Goal: Task Accomplishment & Management: Use online tool/utility

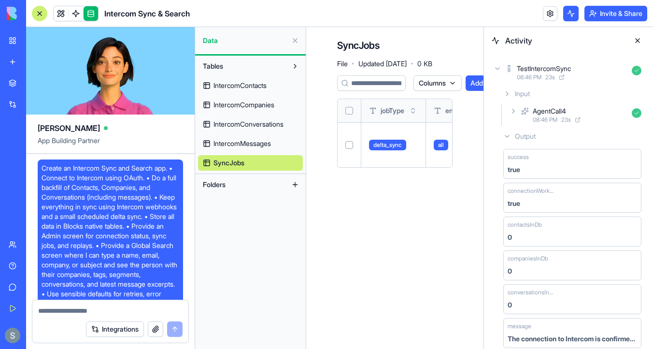
scroll to position [134, 0]
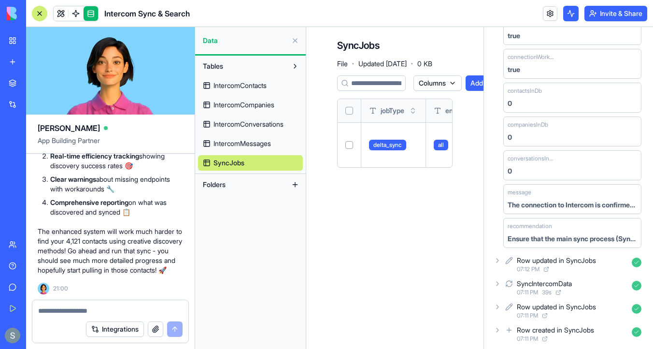
click at [267, 138] on link "IntercomMessages" at bounding box center [250, 143] width 105 height 15
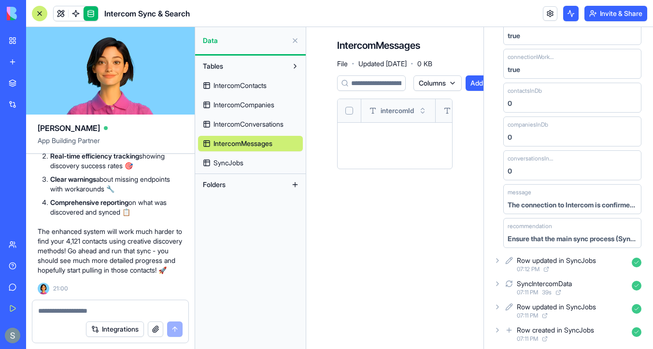
click at [271, 126] on span "IntercomConversations" at bounding box center [248, 124] width 70 height 10
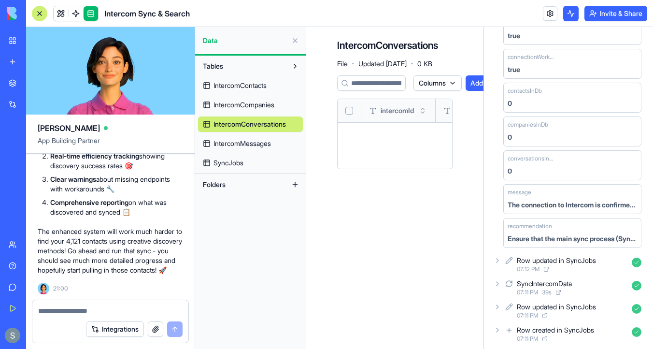
click at [265, 109] on span "IntercomCompanies" at bounding box center [243, 105] width 61 height 10
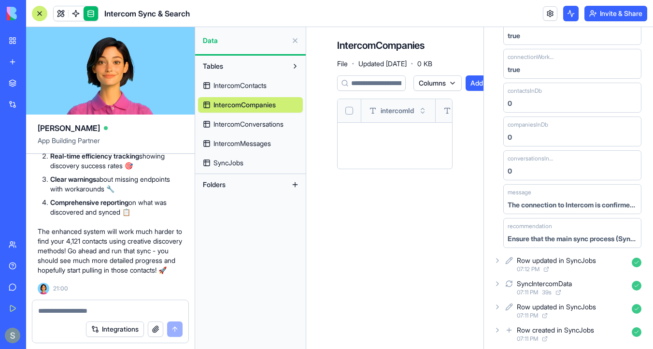
click at [260, 86] on span "IntercomContacts" at bounding box center [239, 86] width 53 height 10
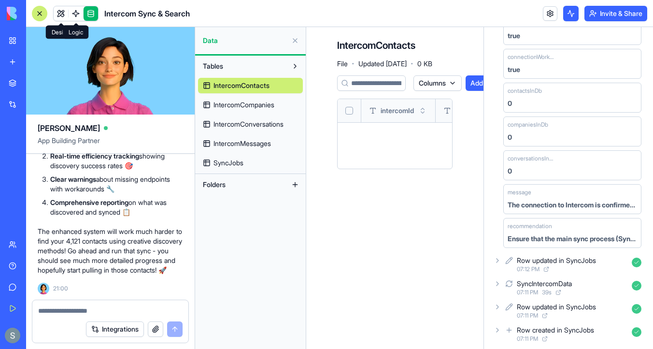
click at [61, 15] on link at bounding box center [61, 13] width 14 height 14
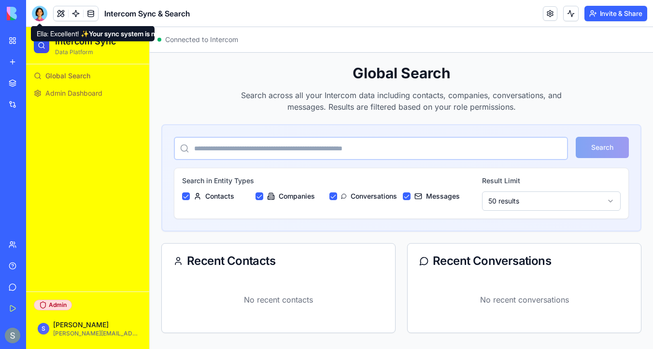
click at [42, 10] on div at bounding box center [39, 13] width 15 height 15
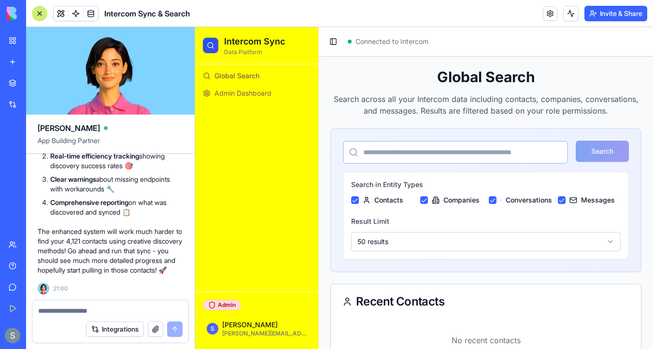
click at [250, 93] on span "Admin Dashboard" at bounding box center [242, 93] width 57 height 10
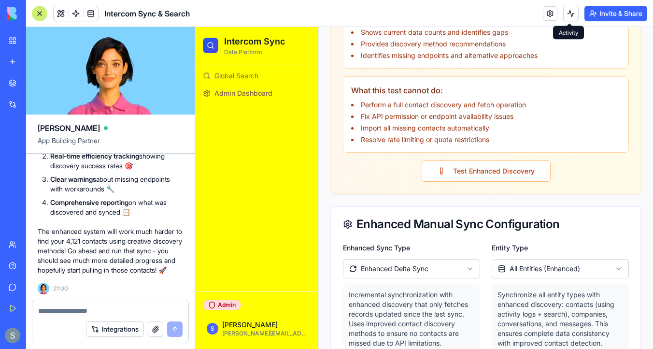
click at [567, 13] on button at bounding box center [570, 13] width 15 height 15
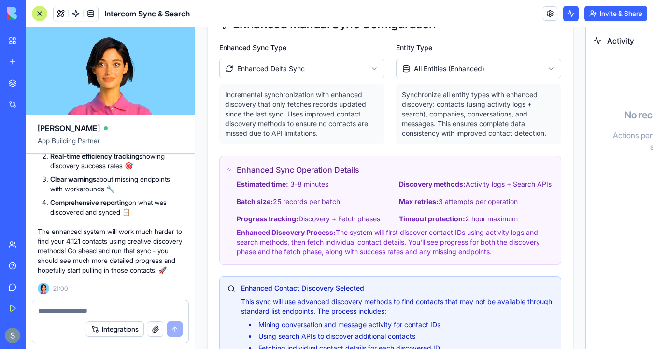
scroll to position [1111, 0]
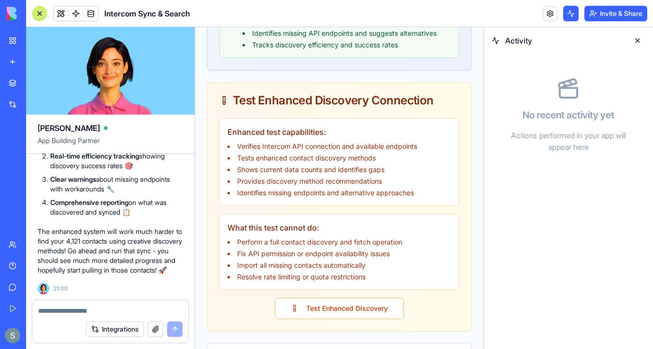
click at [638, 38] on button at bounding box center [637, 40] width 15 height 15
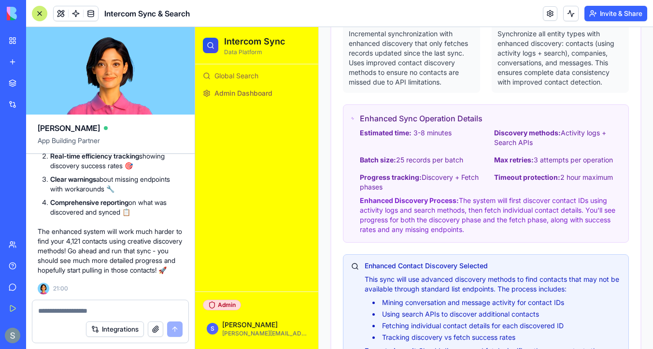
scroll to position [1249, 0]
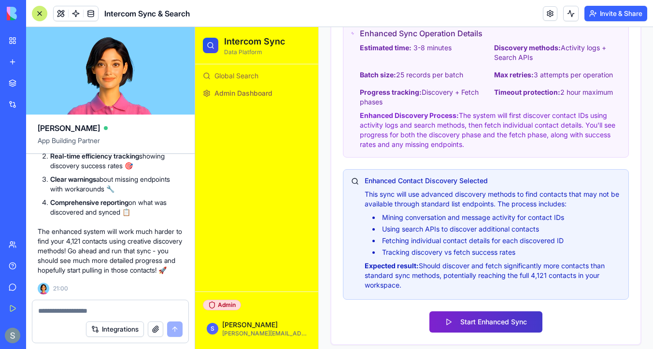
click at [481, 321] on button "Start Enhanced Sync" at bounding box center [485, 321] width 113 height 21
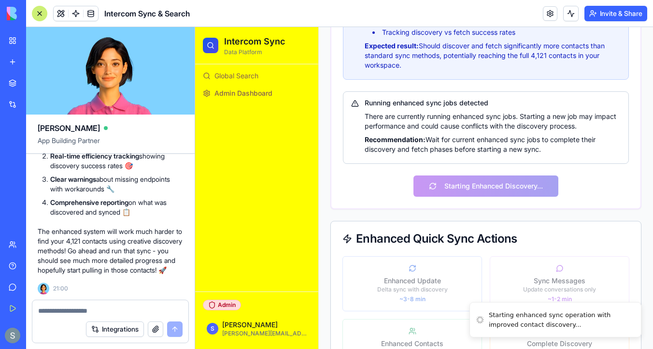
scroll to position [1517, 0]
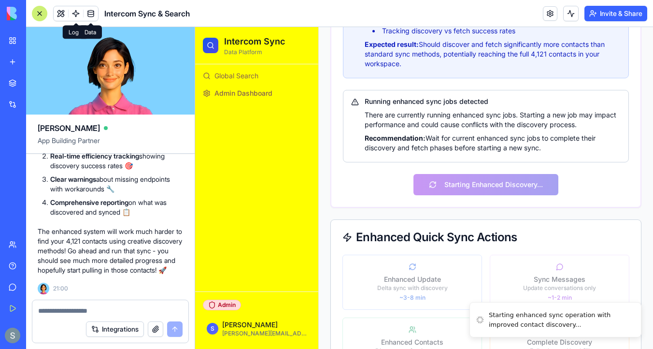
click at [90, 14] on link at bounding box center [91, 13] width 14 height 14
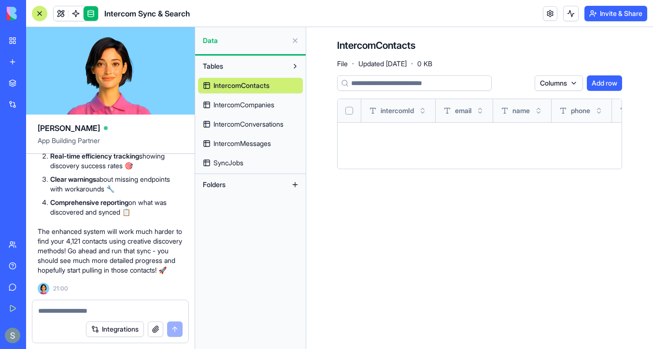
click at [247, 158] on link "SyncJobs" at bounding box center [250, 162] width 105 height 15
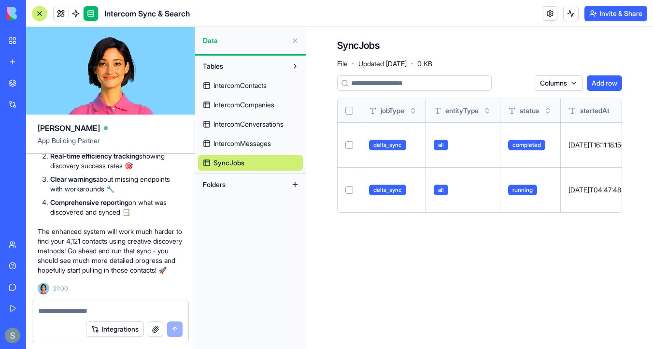
click at [347, 142] on button "Select row" at bounding box center [349, 145] width 8 height 8
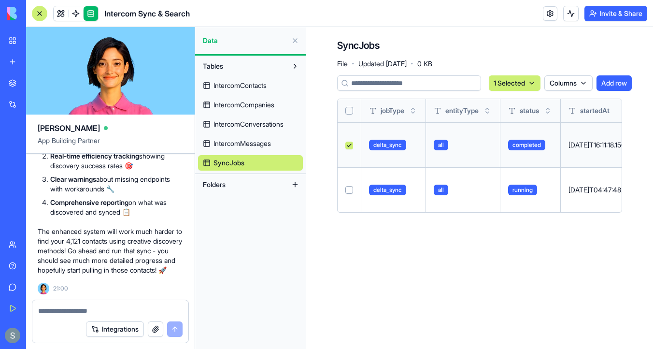
click at [522, 80] on html "BETA My Workspace New app Marketplace Integrations Recent Lead Enrichment Pro L…" at bounding box center [326, 174] width 653 height 349
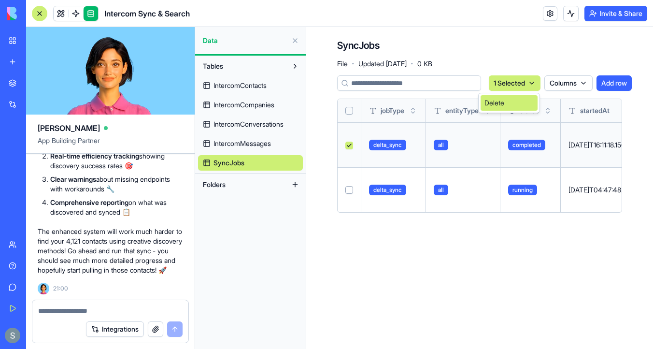
click at [509, 98] on div "Delete" at bounding box center [508, 102] width 57 height 15
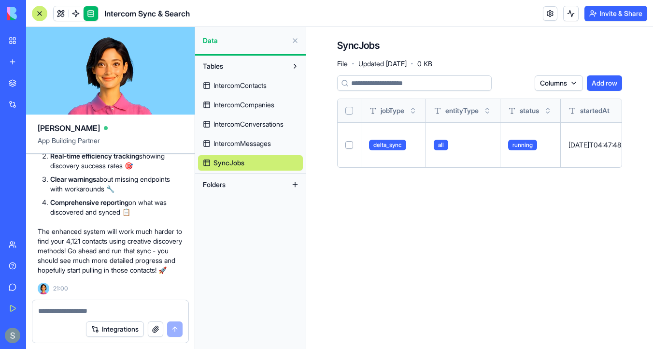
click at [0, 0] on button at bounding box center [0, 0] width 0 height 0
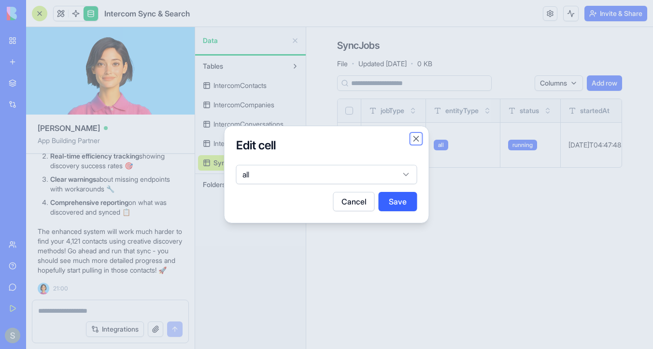
click at [414, 138] on button "Close" at bounding box center [416, 139] width 10 height 10
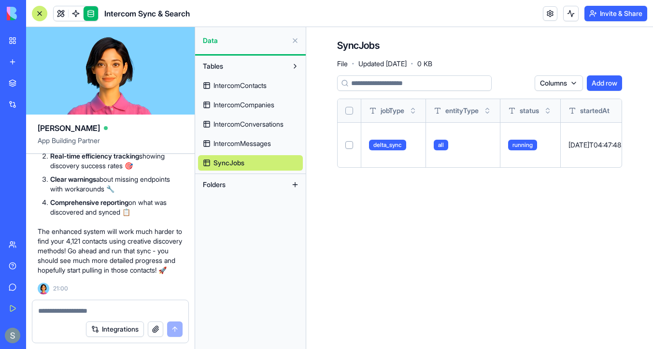
click at [233, 84] on span "IntercomContacts" at bounding box center [239, 86] width 53 height 10
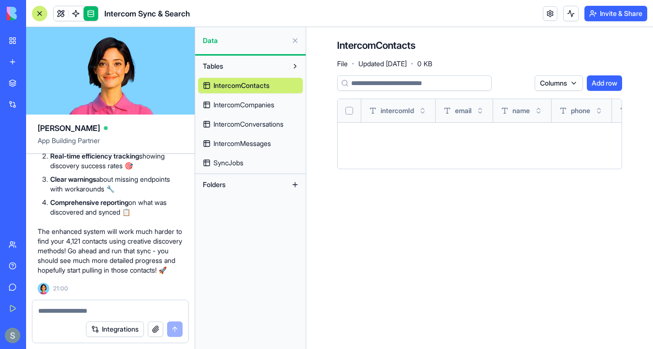
click at [234, 100] on span "IntercomCompanies" at bounding box center [243, 105] width 61 height 10
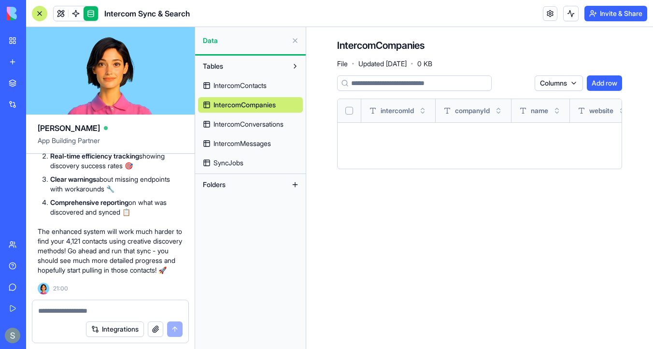
click at [234, 121] on span "IntercomConversations" at bounding box center [248, 124] width 70 height 10
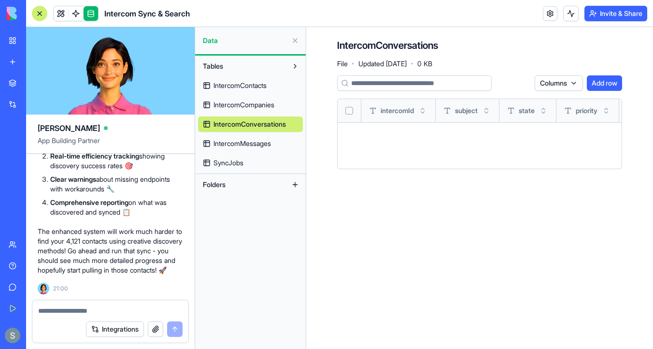
click at [237, 140] on span "IntercomMessages" at bounding box center [241, 144] width 57 height 10
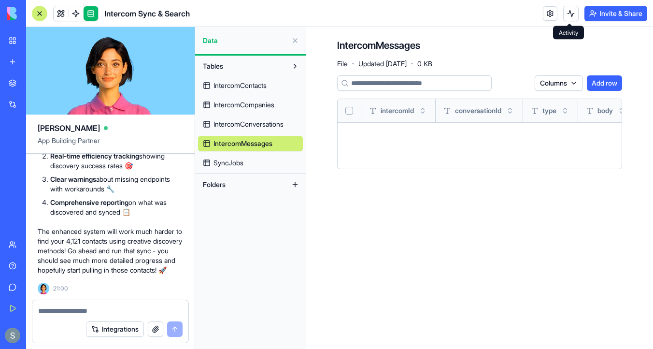
click at [566, 14] on button at bounding box center [570, 13] width 15 height 15
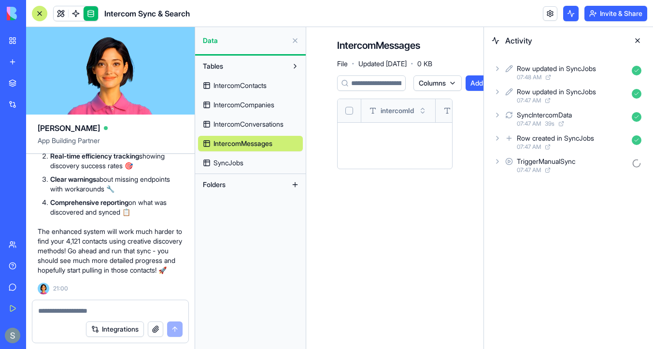
click at [498, 67] on icon at bounding box center [497, 69] width 8 height 8
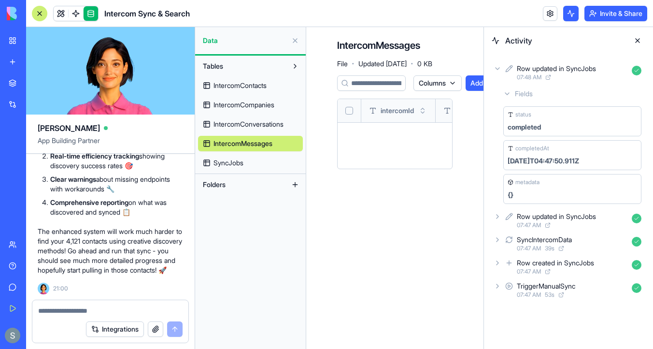
click at [499, 216] on icon at bounding box center [497, 216] width 8 height 8
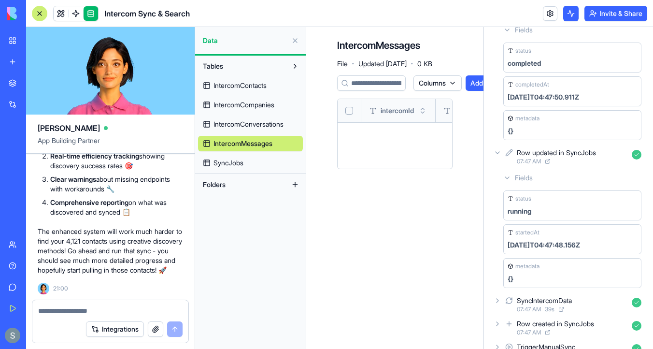
scroll to position [84, 0]
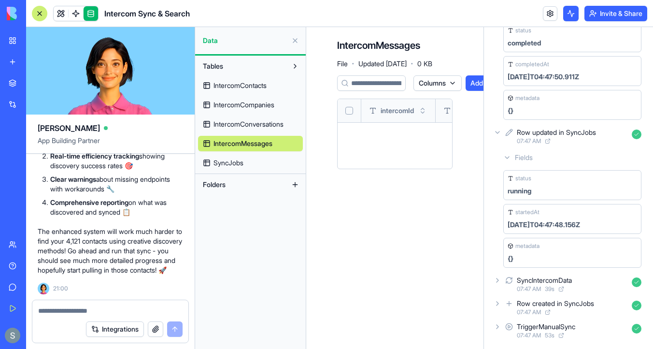
click at [499, 132] on icon at bounding box center [497, 132] width 8 height 8
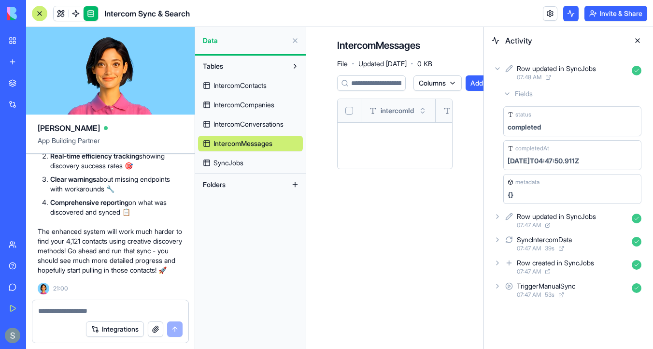
click at [499, 69] on icon at bounding box center [497, 69] width 8 height 8
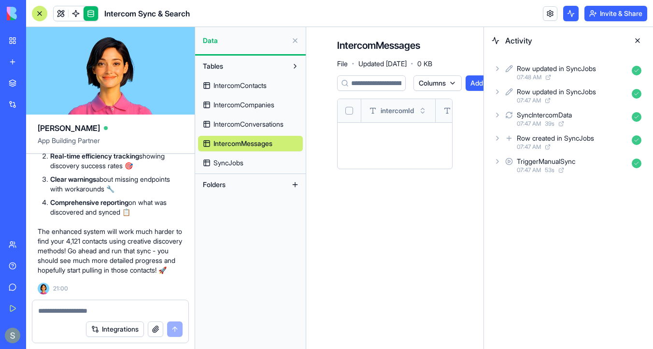
click at [244, 82] on span "IntercomContacts" at bounding box center [239, 86] width 53 height 10
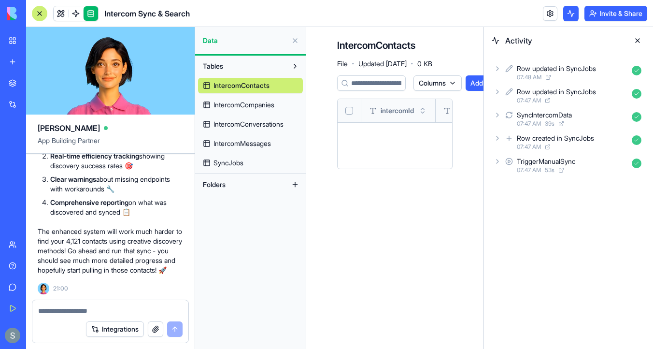
click at [499, 163] on icon at bounding box center [497, 161] width 8 height 8
click at [506, 225] on icon at bounding box center [507, 229] width 8 height 8
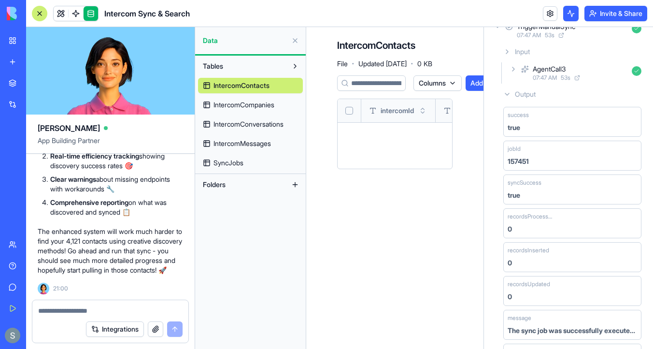
scroll to position [205, 0]
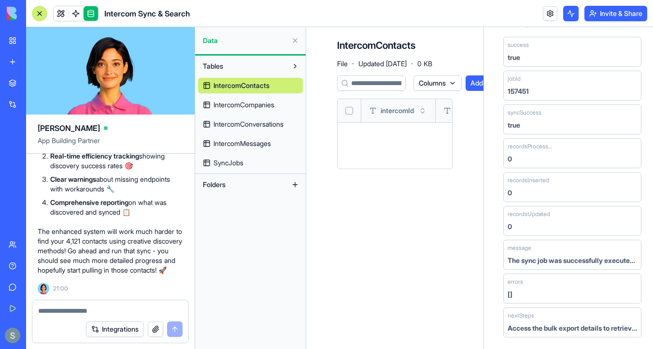
click at [262, 106] on span "IntercomCompanies" at bounding box center [243, 105] width 61 height 10
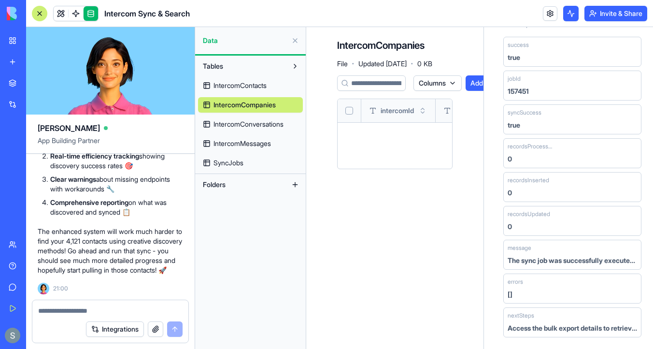
click at [258, 123] on span "IntercomConversations" at bounding box center [248, 124] width 70 height 10
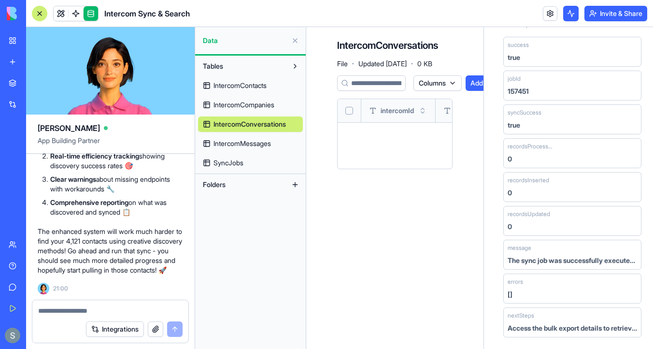
click at [249, 146] on span "IntercomMessages" at bounding box center [241, 144] width 57 height 10
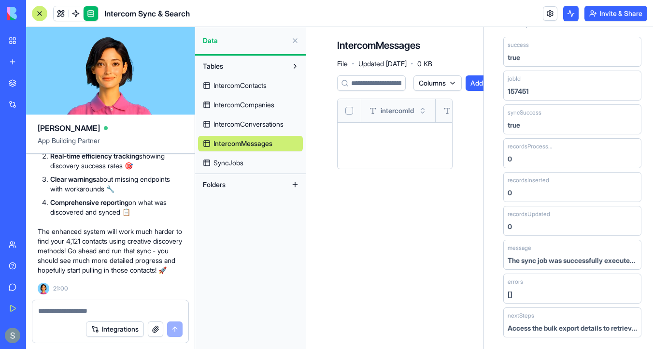
click at [242, 159] on span "SyncJobs" at bounding box center [228, 163] width 30 height 10
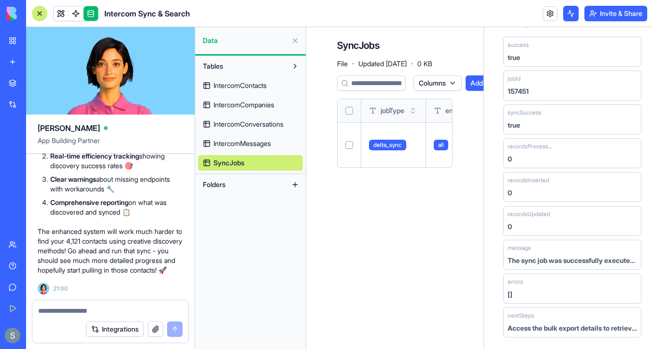
click at [253, 118] on link "IntercomConversations" at bounding box center [250, 123] width 105 height 15
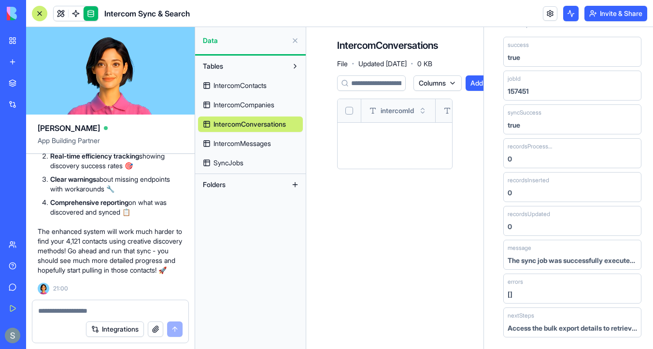
click at [253, 106] on span "IntercomCompanies" at bounding box center [243, 105] width 61 height 10
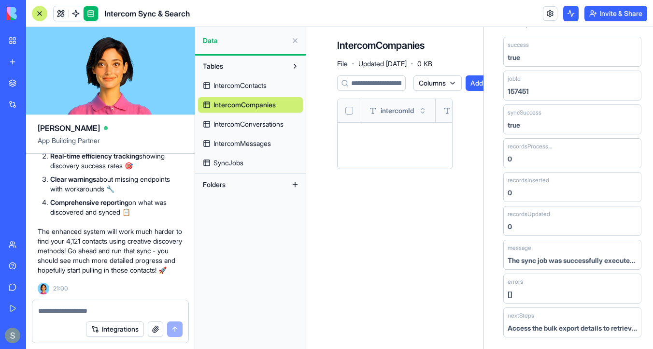
click at [272, 83] on link "IntercomContacts" at bounding box center [250, 85] width 105 height 15
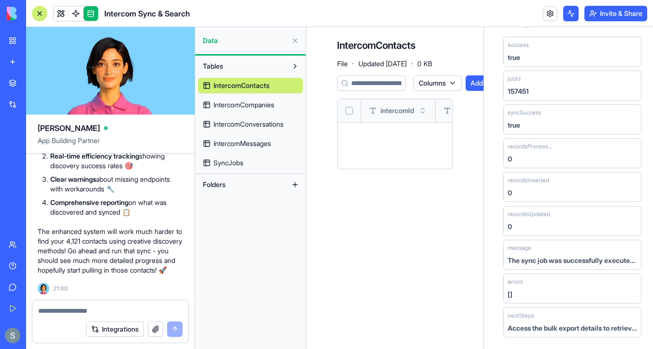
click at [261, 103] on span "IntercomCompanies" at bounding box center [243, 105] width 61 height 10
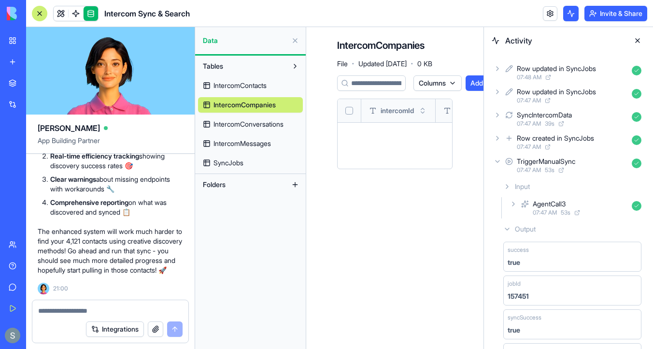
click at [497, 161] on icon at bounding box center [497, 161] width 4 height 2
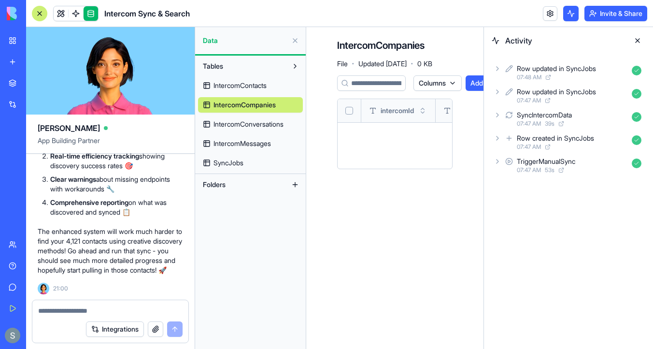
click at [494, 139] on icon at bounding box center [497, 138] width 8 height 8
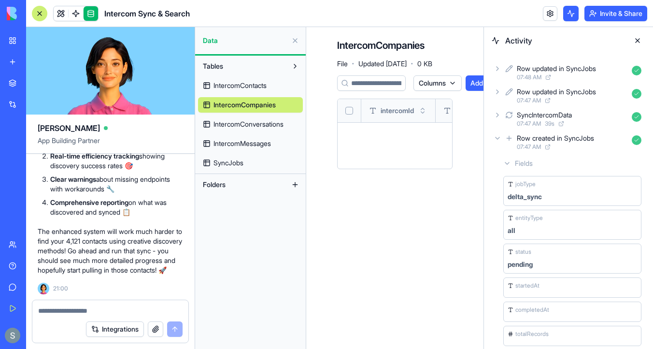
click at [255, 160] on link "SyncJobs" at bounding box center [250, 162] width 105 height 15
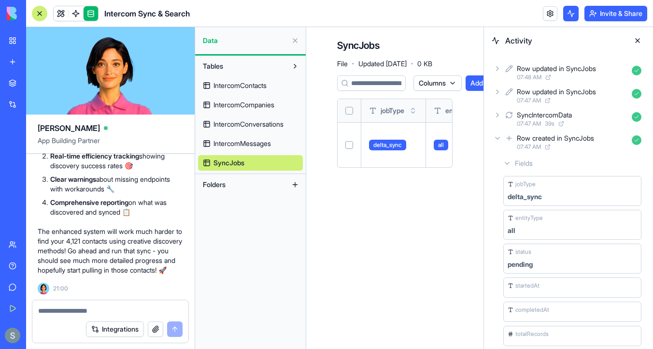
click at [498, 137] on icon at bounding box center [497, 138] width 8 height 8
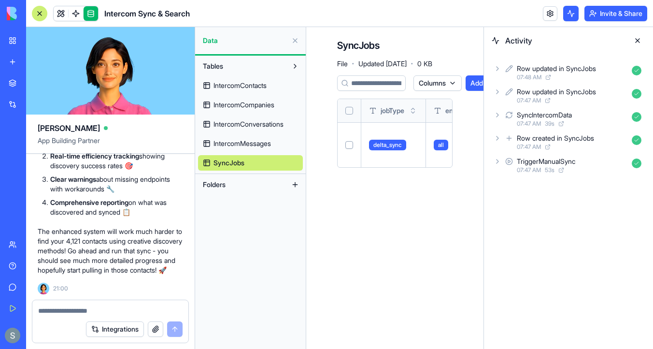
click at [501, 116] on icon at bounding box center [497, 115] width 8 height 8
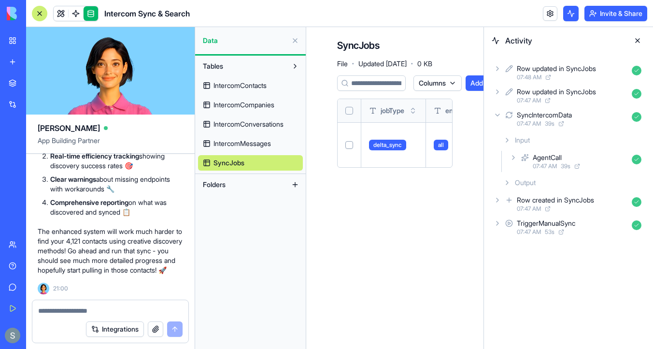
click at [505, 181] on icon at bounding box center [507, 183] width 8 height 8
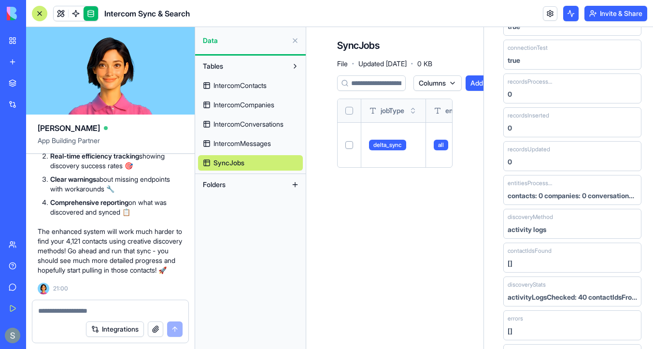
scroll to position [202, 0]
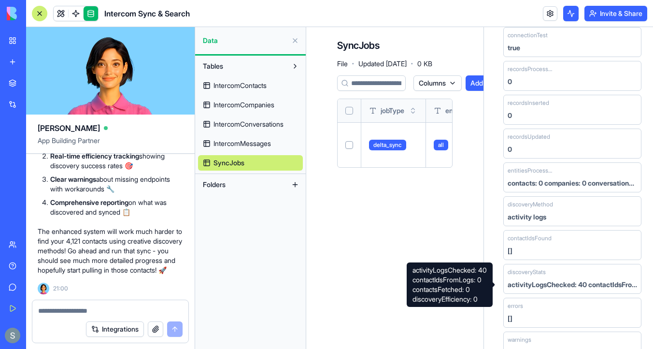
click at [537, 283] on div "activityLogsChecked: 40 contactIdsFromLogs: 0 contactsFetched: 0 discoveryEffic…" at bounding box center [571, 285] width 129 height 10
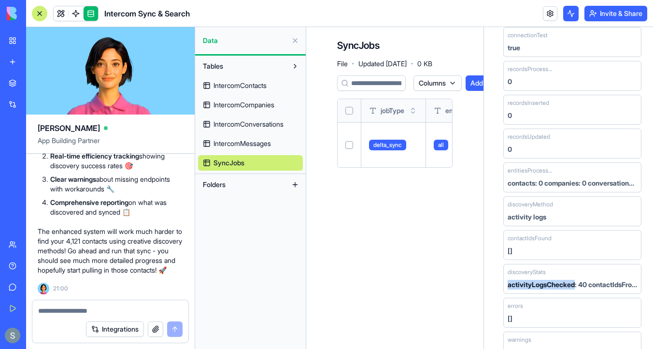
click at [537, 283] on div "activityLogsChecked: 40 contactIdsFromLogs: 0 contactsFetched: 0 discoveryEffic…" at bounding box center [571, 285] width 129 height 10
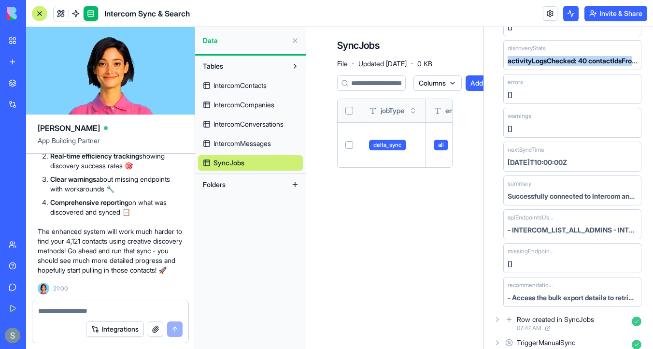
scroll to position [441, 0]
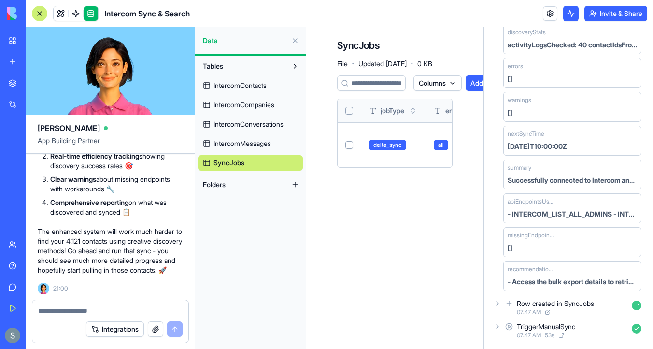
click at [76, 310] on textarea at bounding box center [110, 311] width 144 height 10
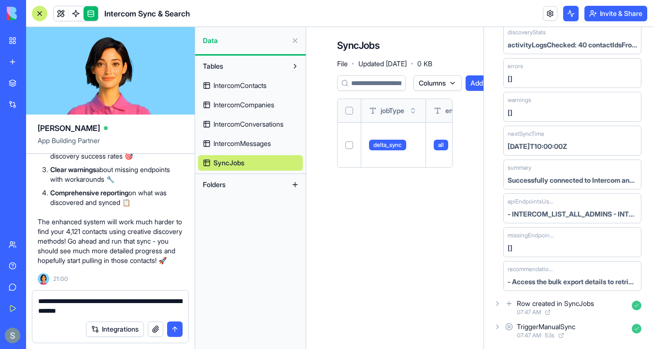
type textarea "**********"
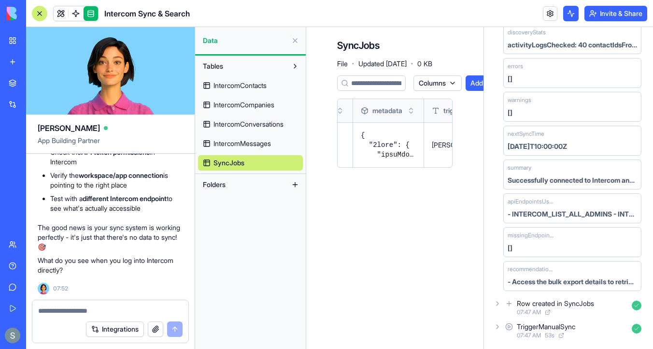
scroll to position [15014, 0]
click at [86, 311] on textarea at bounding box center [110, 311] width 144 height 10
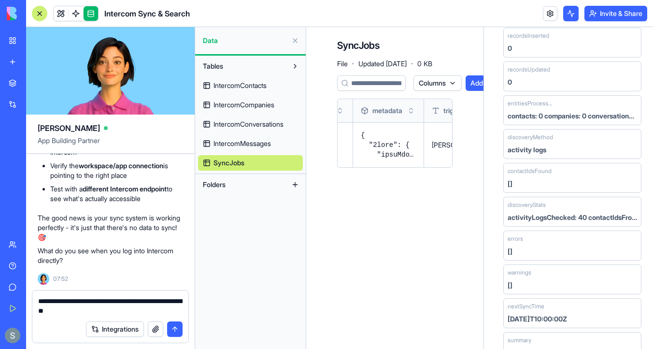
scroll to position [264, 0]
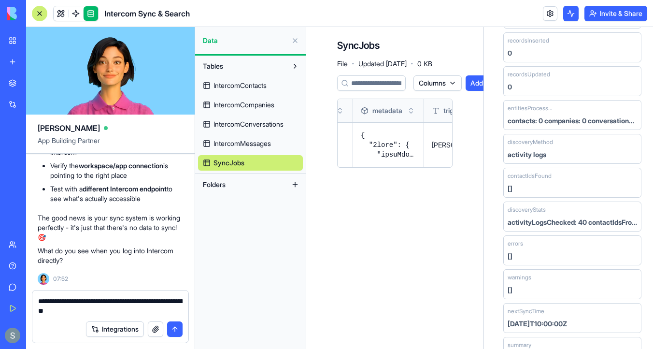
click at [263, 87] on span "IntercomContacts" at bounding box center [239, 86] width 53 height 10
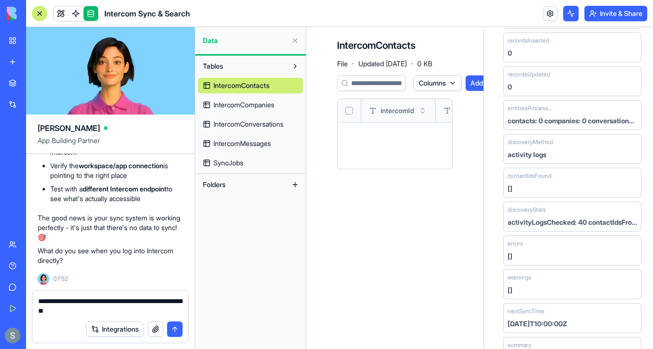
click at [243, 163] on span "SyncJobs" at bounding box center [228, 163] width 30 height 10
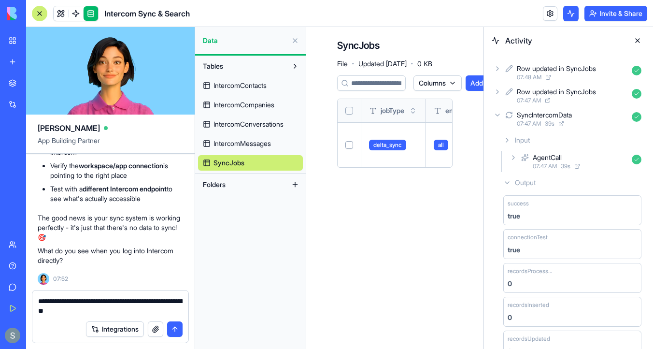
click at [253, 92] on link "IntercomContacts" at bounding box center [250, 85] width 105 height 15
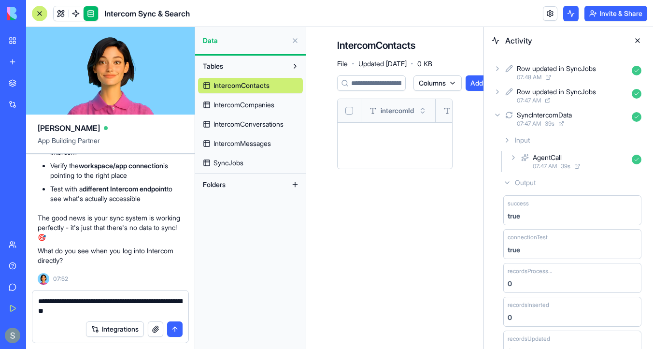
click at [494, 70] on icon at bounding box center [497, 69] width 8 height 8
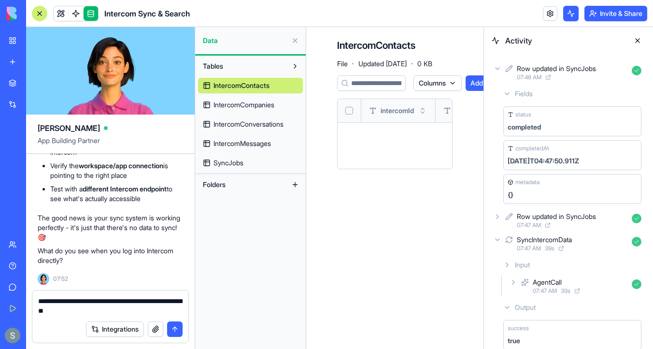
click at [500, 216] on icon at bounding box center [497, 216] width 8 height 8
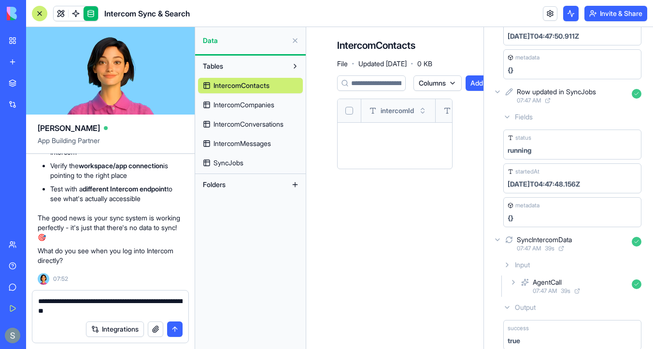
scroll to position [123, 0]
click at [105, 310] on textarea "**********" at bounding box center [110, 305] width 144 height 19
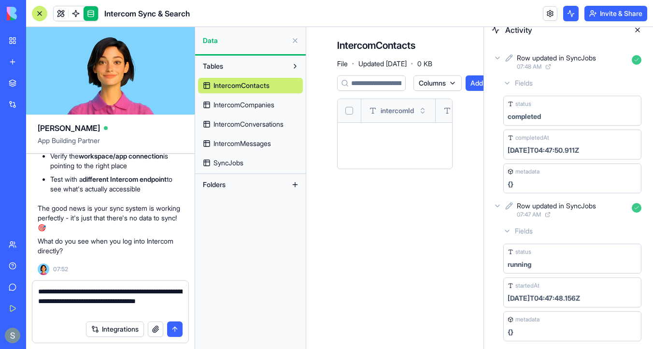
scroll to position [0, 0]
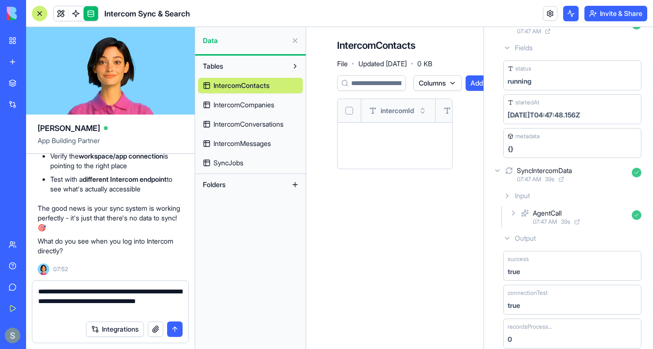
click at [503, 239] on icon at bounding box center [507, 238] width 8 height 8
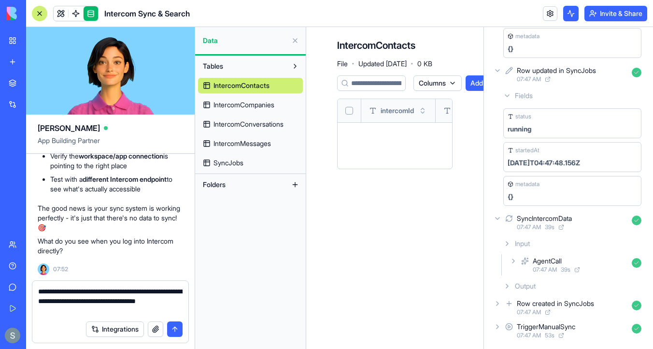
click at [73, 312] on textarea "**********" at bounding box center [110, 300] width 144 height 29
type textarea "**********"
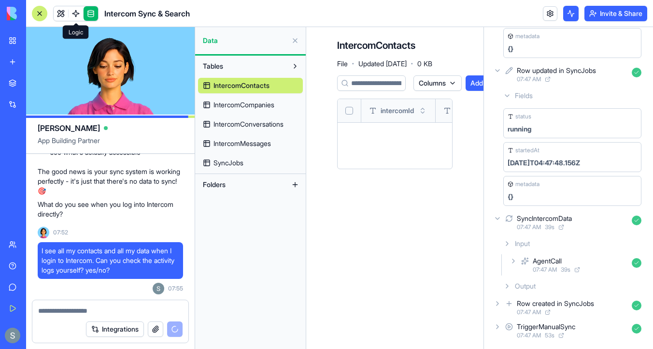
click at [76, 14] on link at bounding box center [76, 13] width 14 height 14
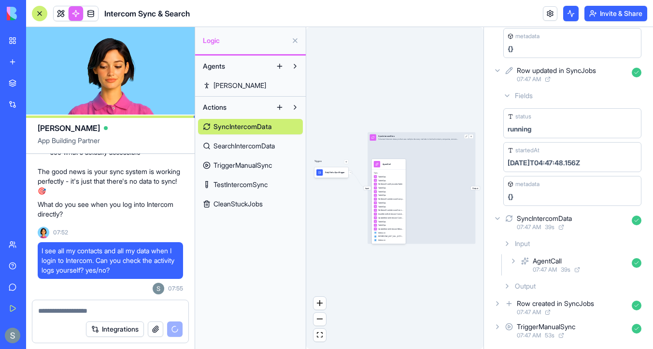
click at [234, 87] on link "Steve" at bounding box center [250, 85] width 105 height 15
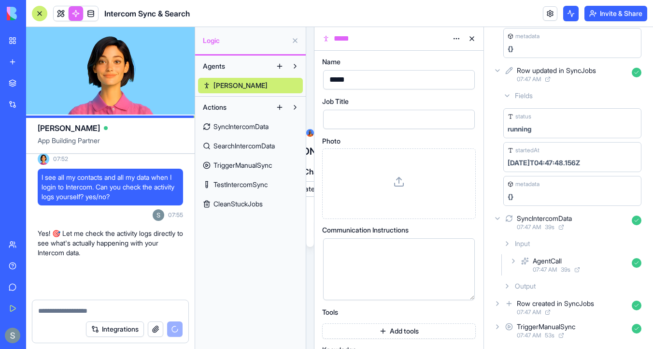
scroll to position [15143, 0]
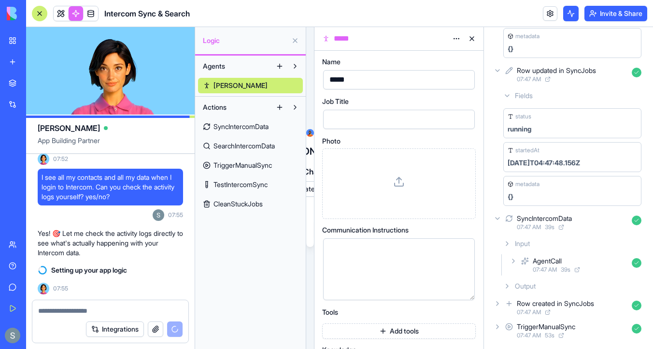
click at [246, 84] on link "Steve" at bounding box center [250, 85] width 105 height 15
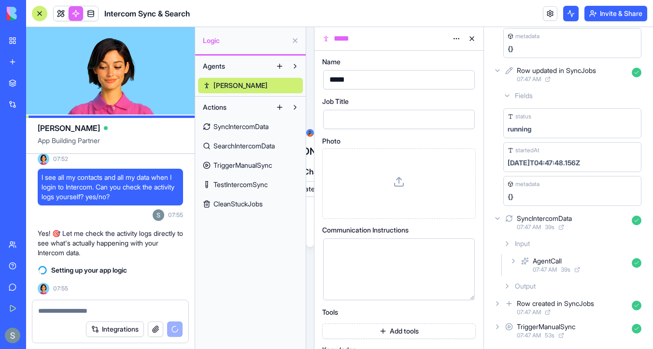
click at [297, 66] on button at bounding box center [294, 65] width 15 height 15
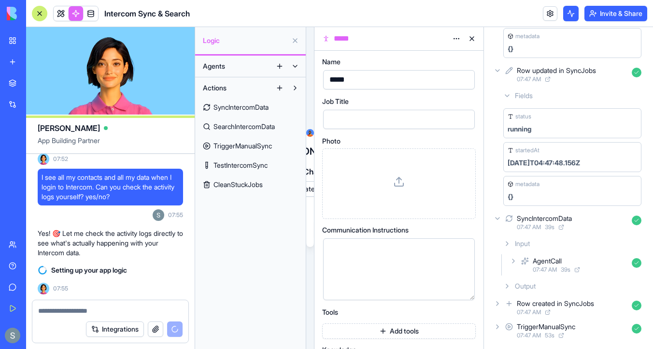
click at [297, 66] on button at bounding box center [294, 65] width 15 height 15
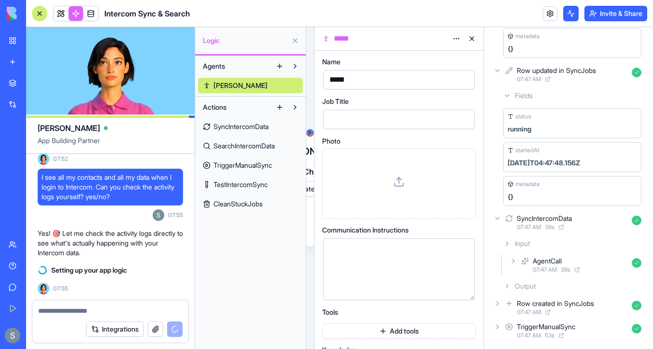
click at [212, 84] on link "Steve" at bounding box center [250, 85] width 105 height 15
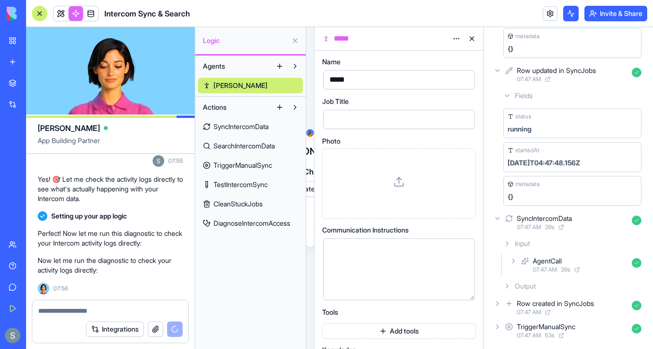
scroll to position [15224, 0]
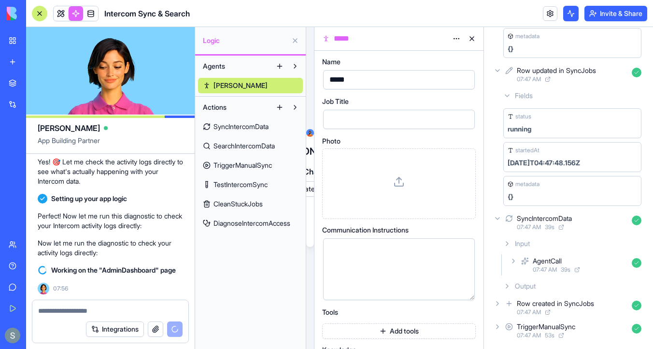
click at [295, 68] on button at bounding box center [294, 65] width 15 height 15
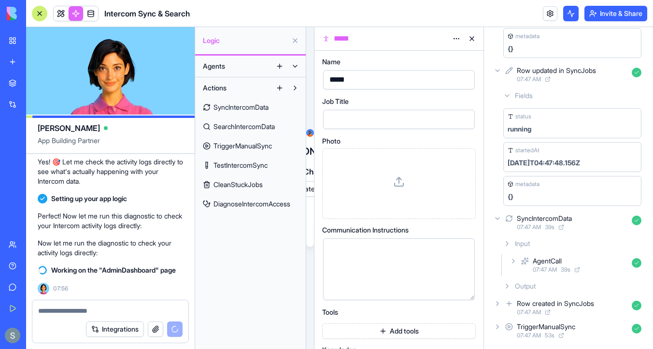
click at [295, 68] on button at bounding box center [294, 65] width 15 height 15
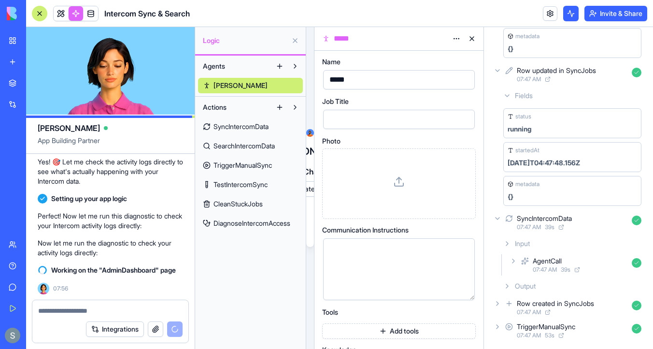
click at [209, 68] on span "Agents" at bounding box center [214, 66] width 22 height 10
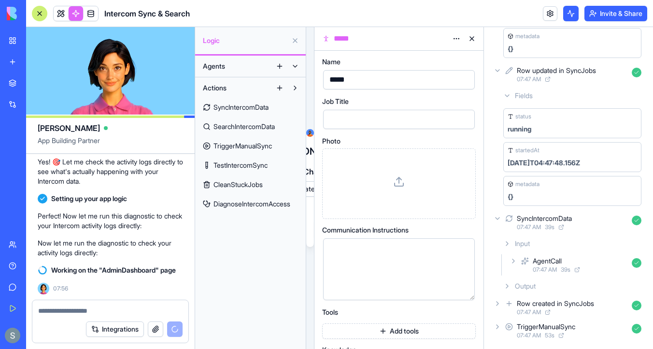
click at [209, 68] on span "Agents" at bounding box center [214, 66] width 22 height 10
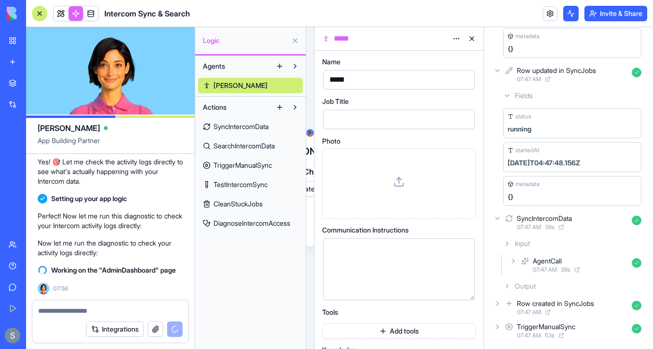
click at [223, 87] on span "Steve" at bounding box center [240, 86] width 54 height 10
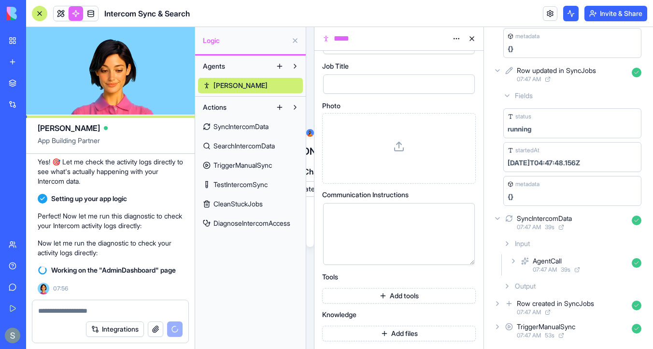
scroll to position [0, 0]
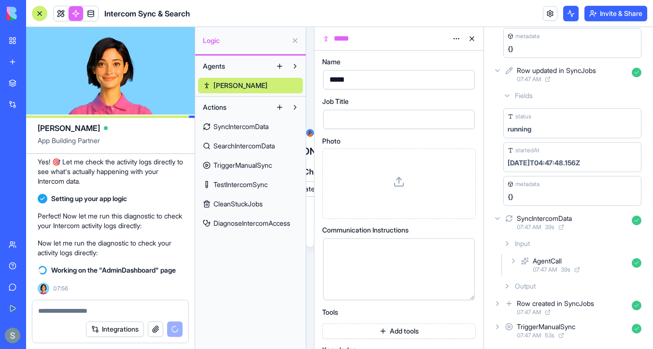
click at [259, 129] on span "SyncIntercomData" at bounding box center [240, 127] width 55 height 10
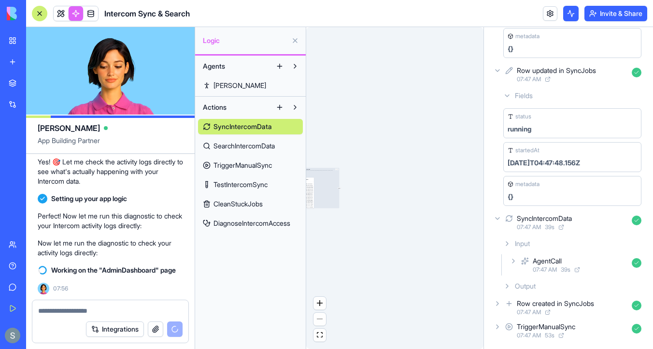
click at [238, 150] on span "SearchIntercomData" at bounding box center [243, 146] width 61 height 10
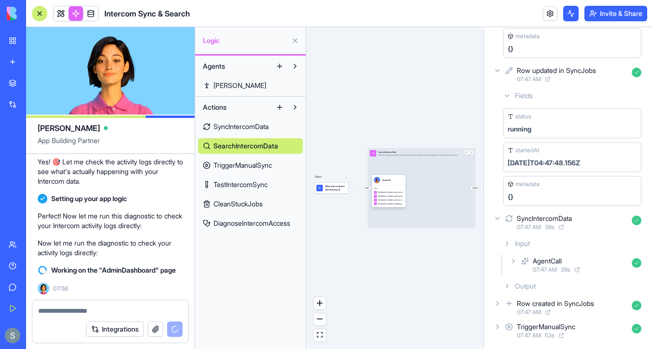
click at [386, 181] on div "AgentCall" at bounding box center [386, 180] width 8 height 3
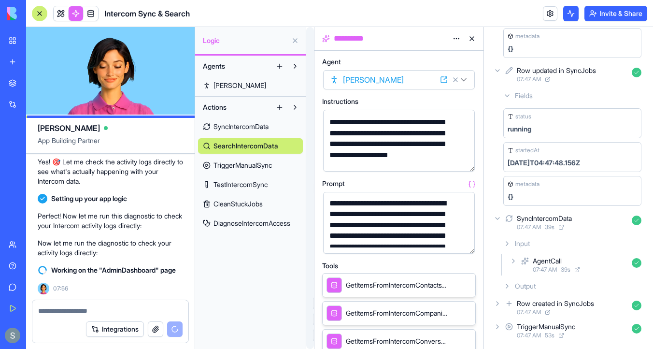
scroll to position [15, 0]
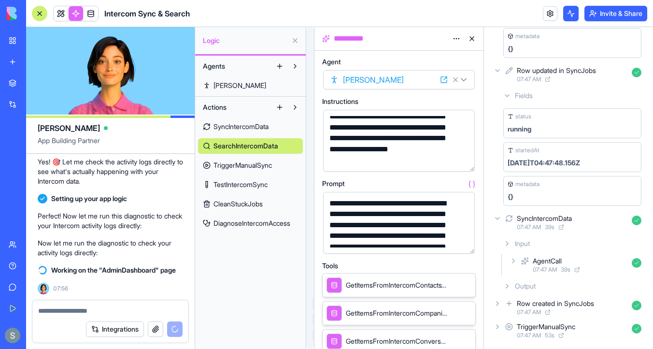
click at [266, 166] on span "TriggerManualSync" at bounding box center [242, 165] width 58 height 10
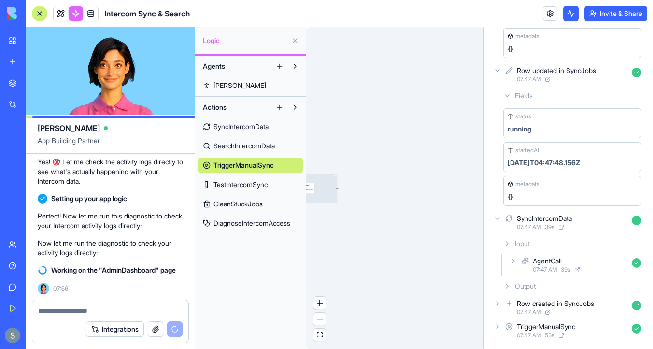
click at [261, 143] on span "SearchIntercomData" at bounding box center [243, 146] width 61 height 10
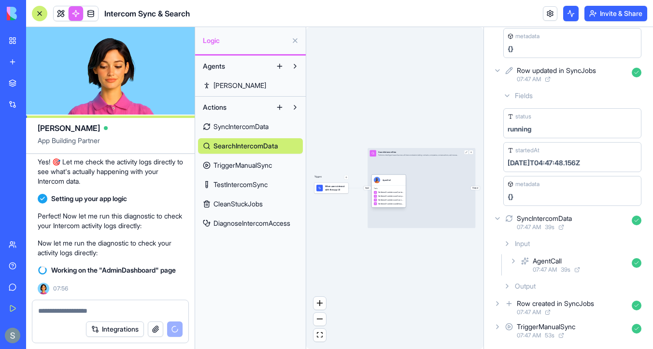
click at [390, 185] on div "Tools GetItemsFromIntercomContactsTable GetItemsFromIntercomCompaniesTable GetI…" at bounding box center [388, 196] width 34 height 22
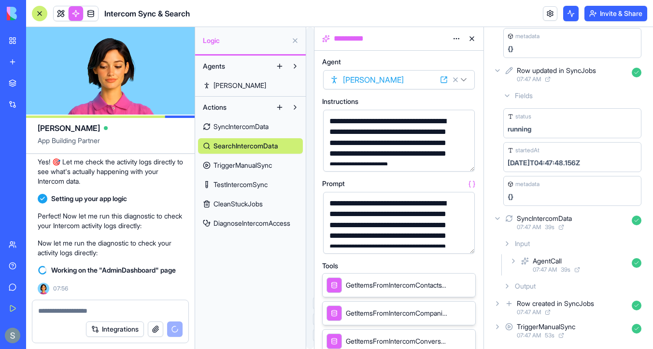
click at [354, 36] on div "**********" at bounding box center [390, 39] width 117 height 12
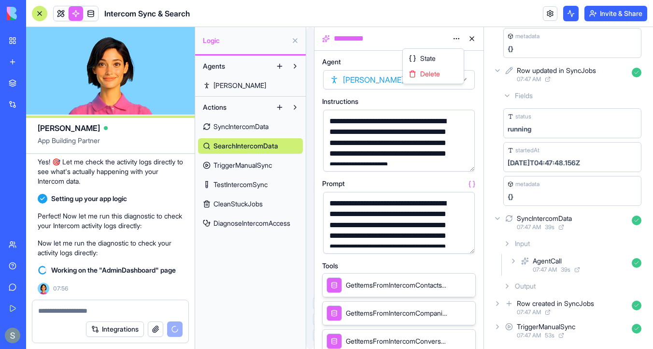
click at [458, 40] on html "BETA My Workspace New app Marketplace Integrations Recent Lead Enrichment Pro L…" at bounding box center [326, 174] width 653 height 349
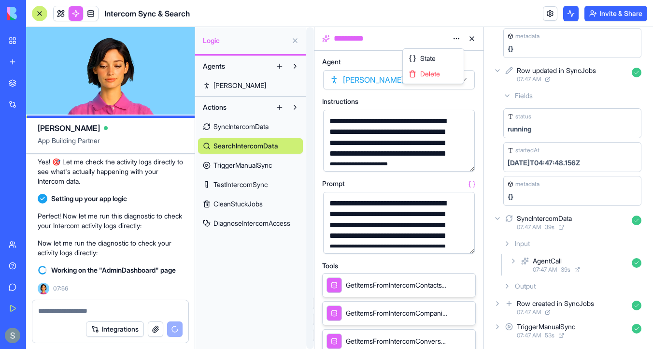
click at [458, 40] on html "BETA My Workspace New app Marketplace Integrations Recent Lead Enrichment Pro L…" at bounding box center [326, 174] width 653 height 349
click at [409, 39] on html "BETA My Workspace New app Marketplace Integrations Recent Lead Enrichment Pro L…" at bounding box center [326, 174] width 653 height 349
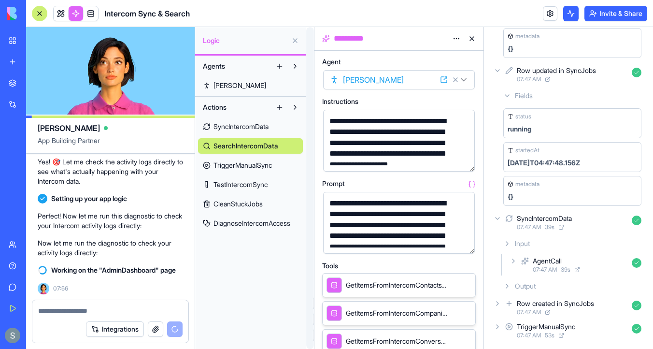
click at [239, 169] on span "TriggerManualSync" at bounding box center [242, 165] width 58 height 10
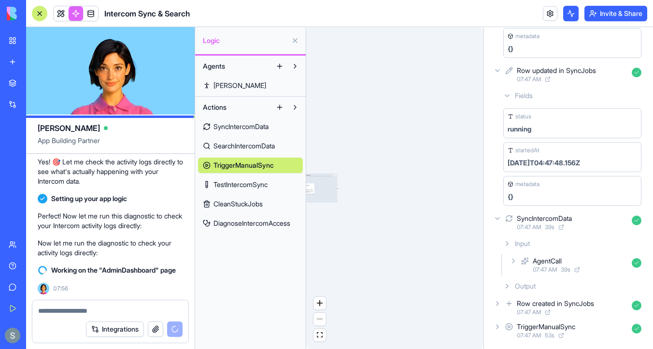
click at [265, 184] on span "TestIntercomSync" at bounding box center [240, 185] width 54 height 10
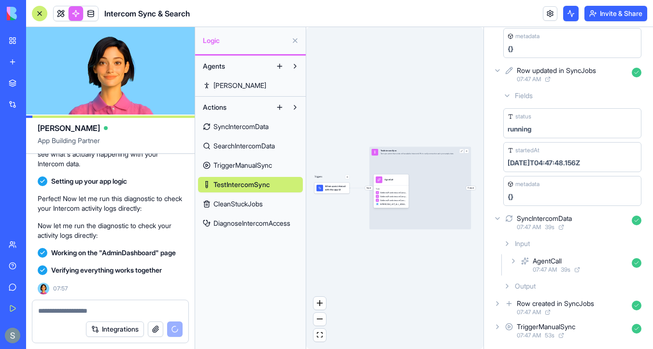
scroll to position [15590, 0]
